Goal: Task Accomplishment & Management: Complete application form

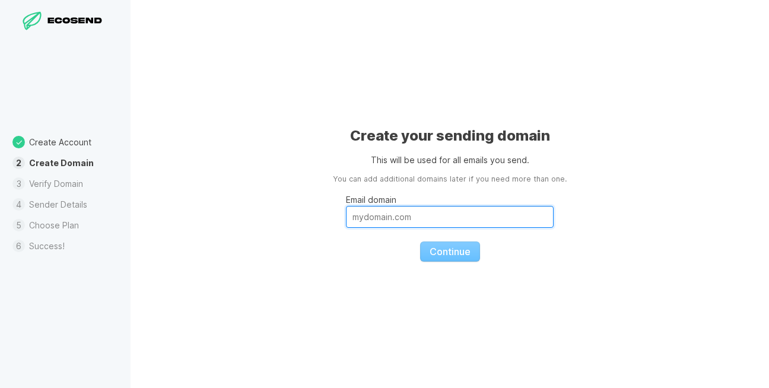
click at [423, 217] on input "Email domain" at bounding box center [450, 217] width 208 height 22
click at [423, 215] on input "Email domain" at bounding box center [450, 217] width 208 height 22
drag, startPoint x: 423, startPoint y: 215, endPoint x: 378, endPoint y: 221, distance: 45.5
click at [378, 221] on input "Email domain" at bounding box center [450, 217] width 208 height 22
click at [377, 221] on input "Email domain" at bounding box center [450, 217] width 208 height 22
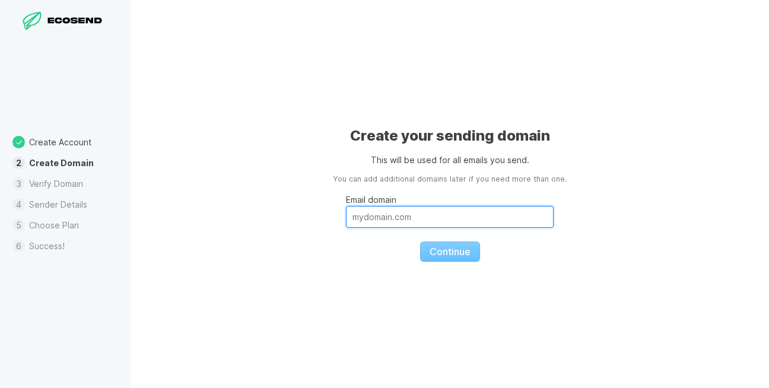
paste input "C6HQN5FMM"
type input "C6HQN5FMM"
click at [402, 224] on input "C6HQN5FMM" at bounding box center [450, 217] width 208 height 22
click at [404, 226] on input "C6HQN5FMM" at bounding box center [450, 217] width 208 height 22
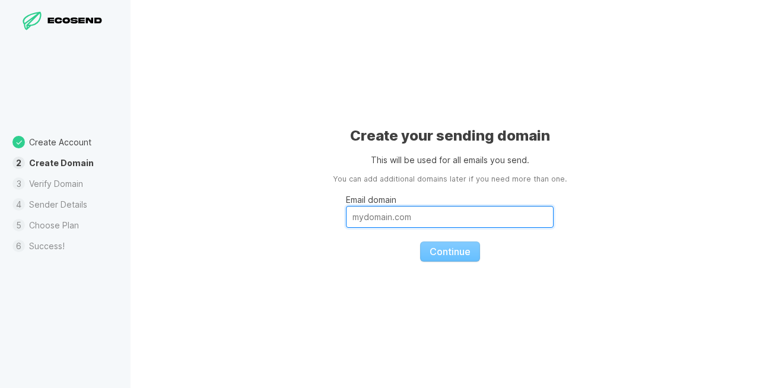
click at [390, 218] on input "Email domain" at bounding box center [450, 217] width 208 height 22
paste input "[EMAIL_ADDRESS][DOMAIN_NAME]"
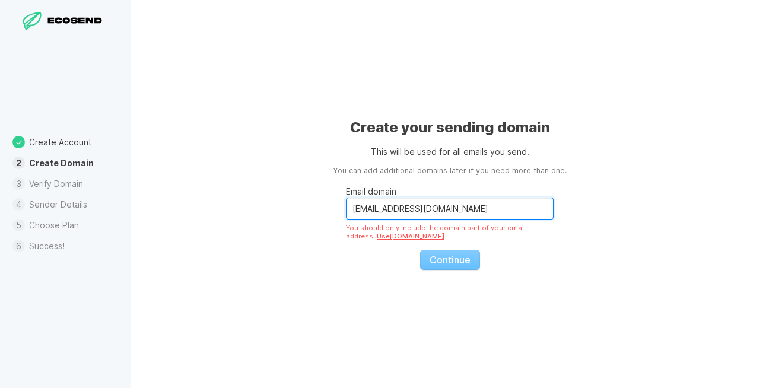
drag, startPoint x: 394, startPoint y: 211, endPoint x: 335, endPoint y: 211, distance: 59.3
click at [335, 211] on div "Create your sending domain This will be used for all emails you send. You can a…" at bounding box center [449, 194] width 638 height 388
drag, startPoint x: 355, startPoint y: 209, endPoint x: 493, endPoint y: 205, distance: 138.2
click at [493, 205] on input "@[DOMAIN_NAME]" at bounding box center [450, 208] width 208 height 22
paste input "[PERSON_NAME]"
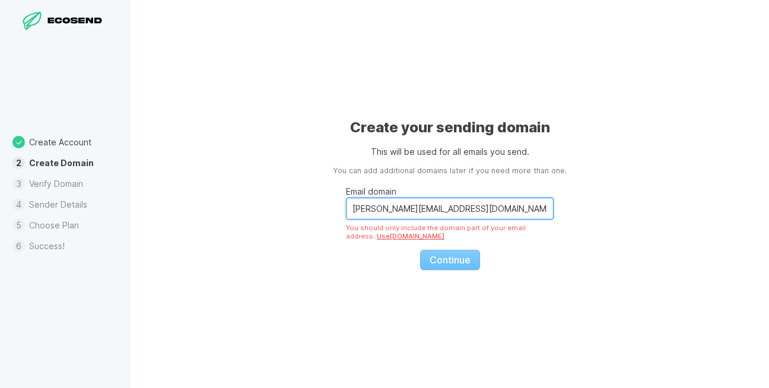
type input "[PERSON_NAME][EMAIL_ADDRESS][DOMAIN_NAME]"
click at [455, 258] on fieldset "Email domain [PERSON_NAME][EMAIL_ADDRESS][DOMAIN_NAME] You should only include …" at bounding box center [450, 223] width 208 height 93
click at [452, 263] on fieldset "Email domain [PERSON_NAME][EMAIL_ADDRESS][DOMAIN_NAME] You should only include …" at bounding box center [450, 223] width 208 height 93
drag, startPoint x: 498, startPoint y: 207, endPoint x: 275, endPoint y: 206, distance: 223.0
click at [275, 206] on div "Create your sending domain This will be used for all emails you send. You can a…" at bounding box center [449, 194] width 638 height 388
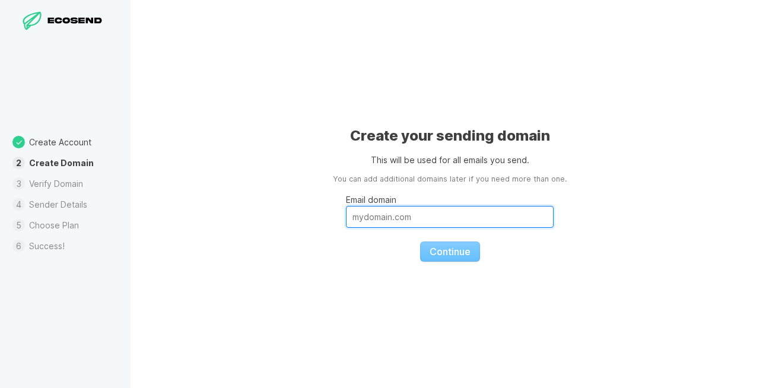
click at [394, 216] on input "Email domain" at bounding box center [450, 217] width 208 height 22
type input "[PERSON_NAME]"
drag, startPoint x: 402, startPoint y: 208, endPoint x: 328, endPoint y: 221, distance: 75.4
click at [329, 224] on div "Create your sending domain This will be used for all emails you send. You can a…" at bounding box center [449, 194] width 638 height 388
click at [383, 221] on input "Email domain" at bounding box center [450, 217] width 208 height 22
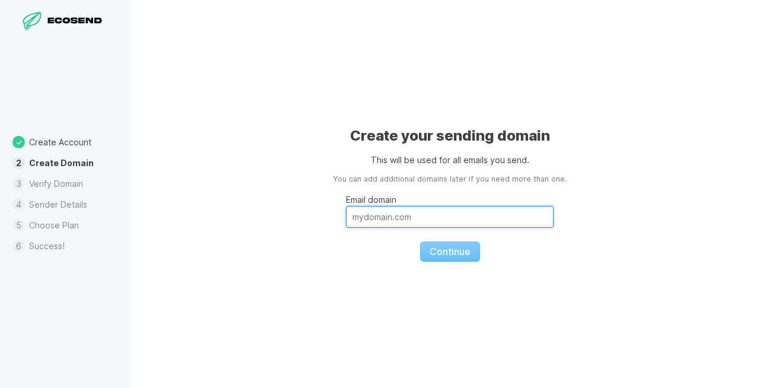
paste input "[EMAIL_ADDRESS][DOMAIN_NAME]"
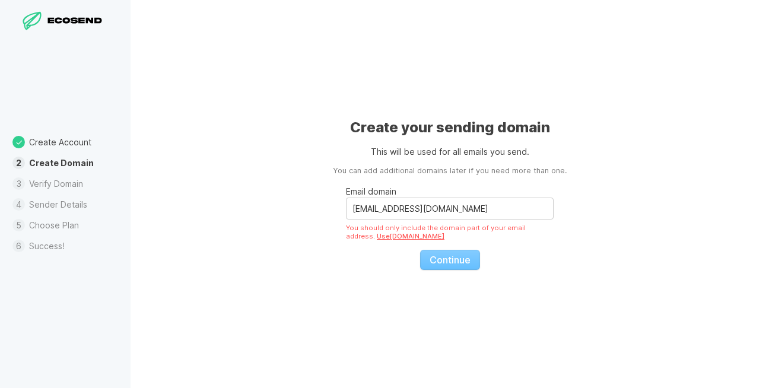
click at [443, 259] on fieldset "Email domain [EMAIL_ADDRESS][DOMAIN_NAME] You should only include the domain pa…" at bounding box center [450, 223] width 208 height 93
drag, startPoint x: 398, startPoint y: 210, endPoint x: 327, endPoint y: 192, distance: 72.8
click at [326, 202] on div "Create your sending domain This will be used for all emails you send. You can a…" at bounding box center [449, 194] width 638 height 388
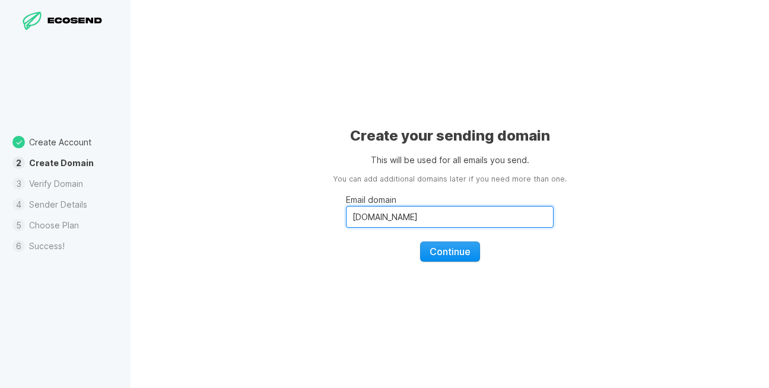
type input "[DOMAIN_NAME]"
click at [464, 250] on span "Continue" at bounding box center [449, 252] width 41 height 12
